Goal: Task Accomplishment & Management: Use online tool/utility

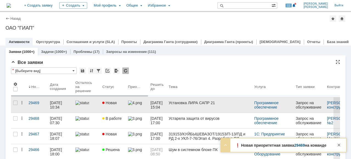
click at [93, 108] on link at bounding box center [86, 104] width 27 height 15
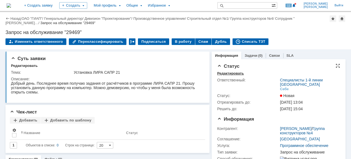
click at [230, 73] on div "Редактировать" at bounding box center [230, 73] width 27 height 4
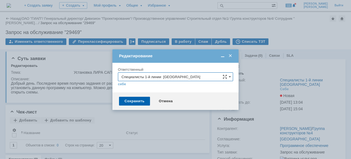
click at [232, 73] on input "Специалисты 1-й линии [GEOGRAPHIC_DATA]" at bounding box center [175, 76] width 115 height 9
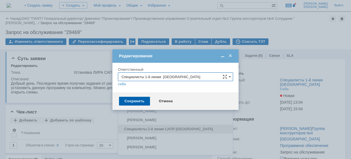
click at [177, 127] on span "Специалисты 2-й линии САПР [GEOGRAPHIC_DATA]" at bounding box center [175, 129] width 108 height 4
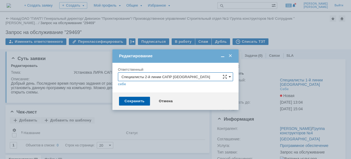
click at [229, 76] on span at bounding box center [230, 77] width 2 height 4
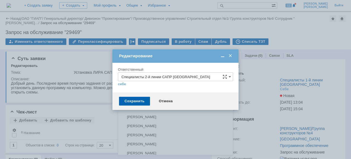
scroll to position [357, 0]
click at [199, 107] on span "Специалисты 2-й линии САПР [GEOGRAPHIC_DATA]" at bounding box center [175, 109] width 108 height 4
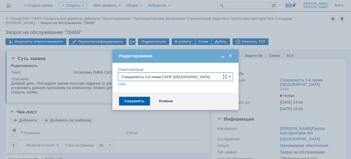
type input "Специалисты 2-й линии САПР [GEOGRAPHIC_DATA]"
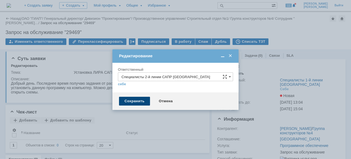
click at [137, 100] on div "Сохранить" at bounding box center [134, 101] width 31 height 9
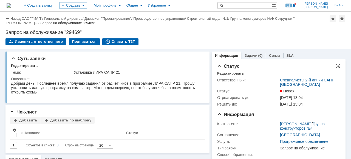
scroll to position [0, 0]
click at [41, 19] on link "ОАО "ГИАП"" at bounding box center [32, 18] width 21 height 4
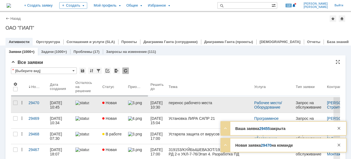
drag, startPoint x: 93, startPoint y: 106, endPoint x: 103, endPoint y: 110, distance: 10.7
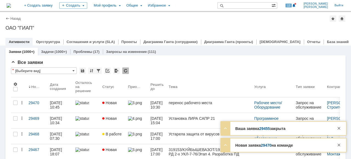
click at [93, 105] on div at bounding box center [86, 103] width 22 height 4
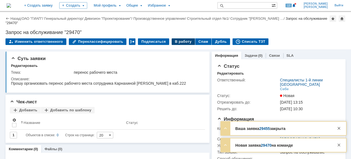
click at [179, 43] on div "В работу" at bounding box center [183, 41] width 23 height 7
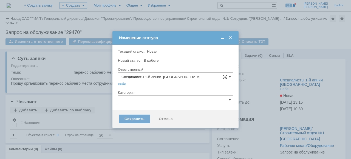
type input "[PERSON_NAME]"
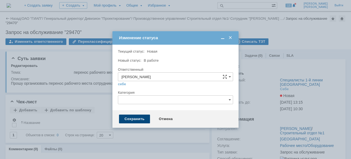
click at [133, 115] on div "Сохранить" at bounding box center [134, 119] width 31 height 9
